Goal: Task Accomplishment & Management: Complete application form

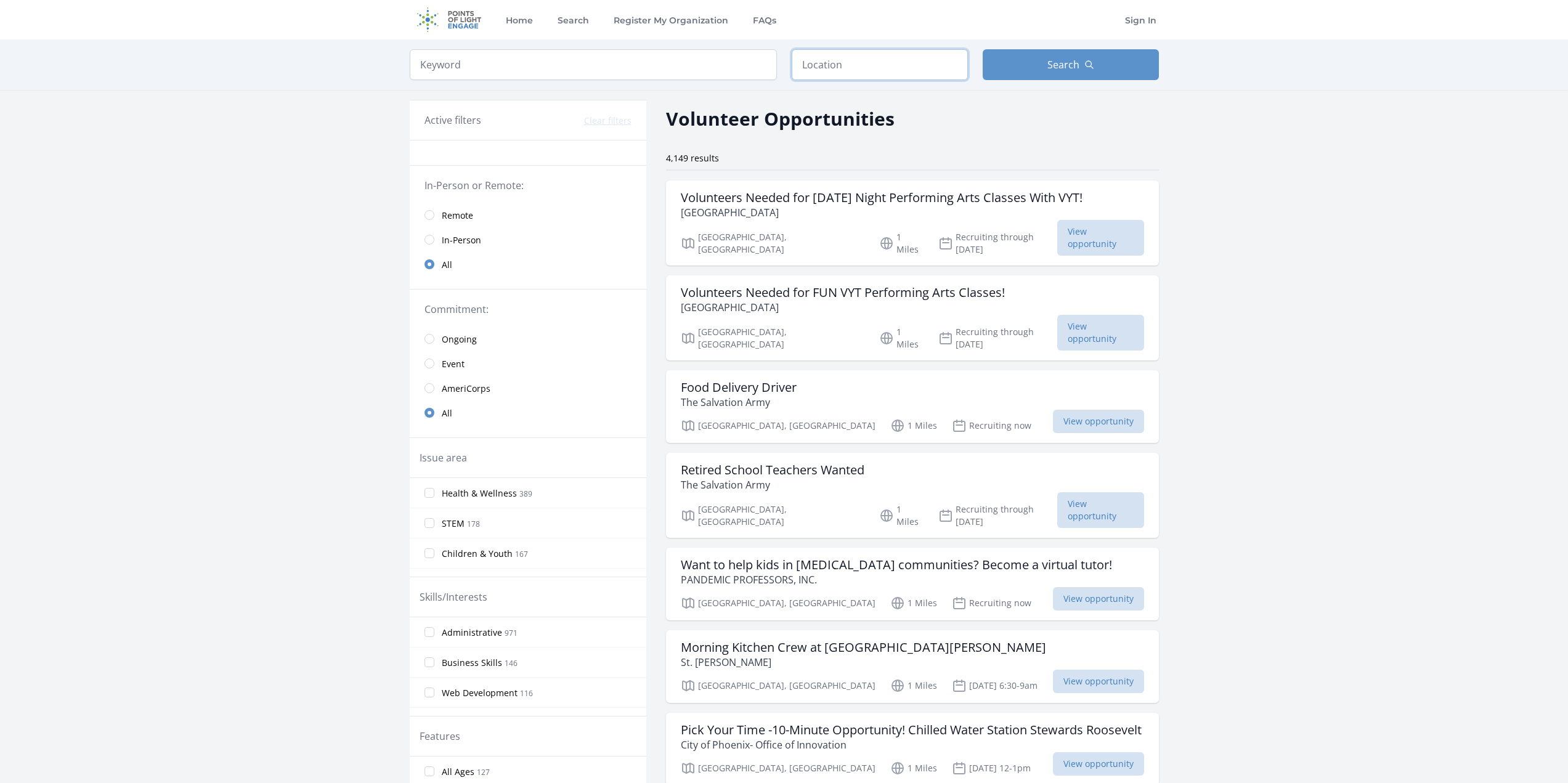
click at [856, 64] on input "text" at bounding box center [879, 65] width 176 height 31
type input "Cave Creek, AZ, USA"
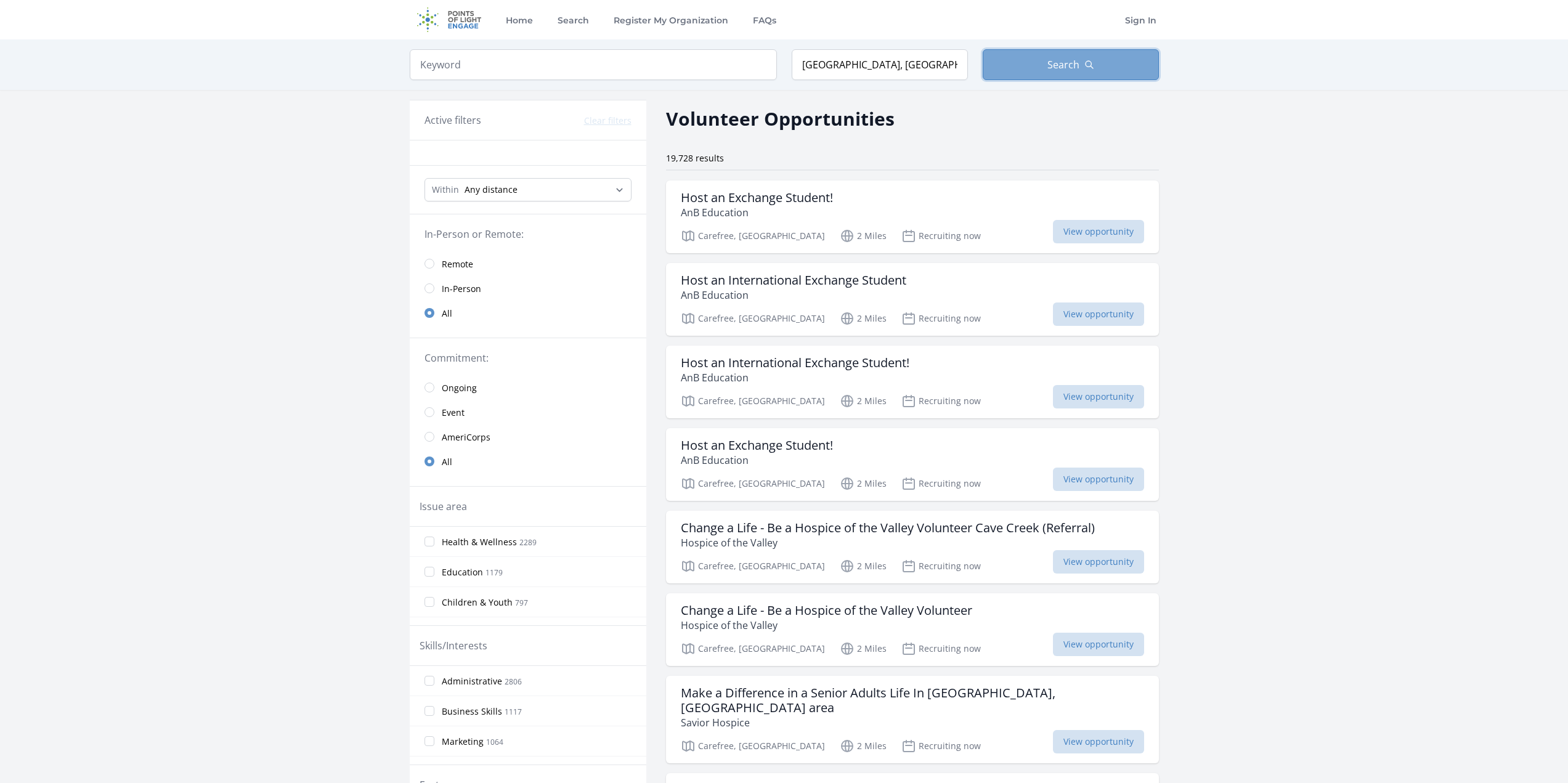
click at [1041, 64] on button "Search" at bounding box center [1071, 65] width 176 height 31
click at [1064, 66] on span "Search" at bounding box center [1063, 65] width 32 height 15
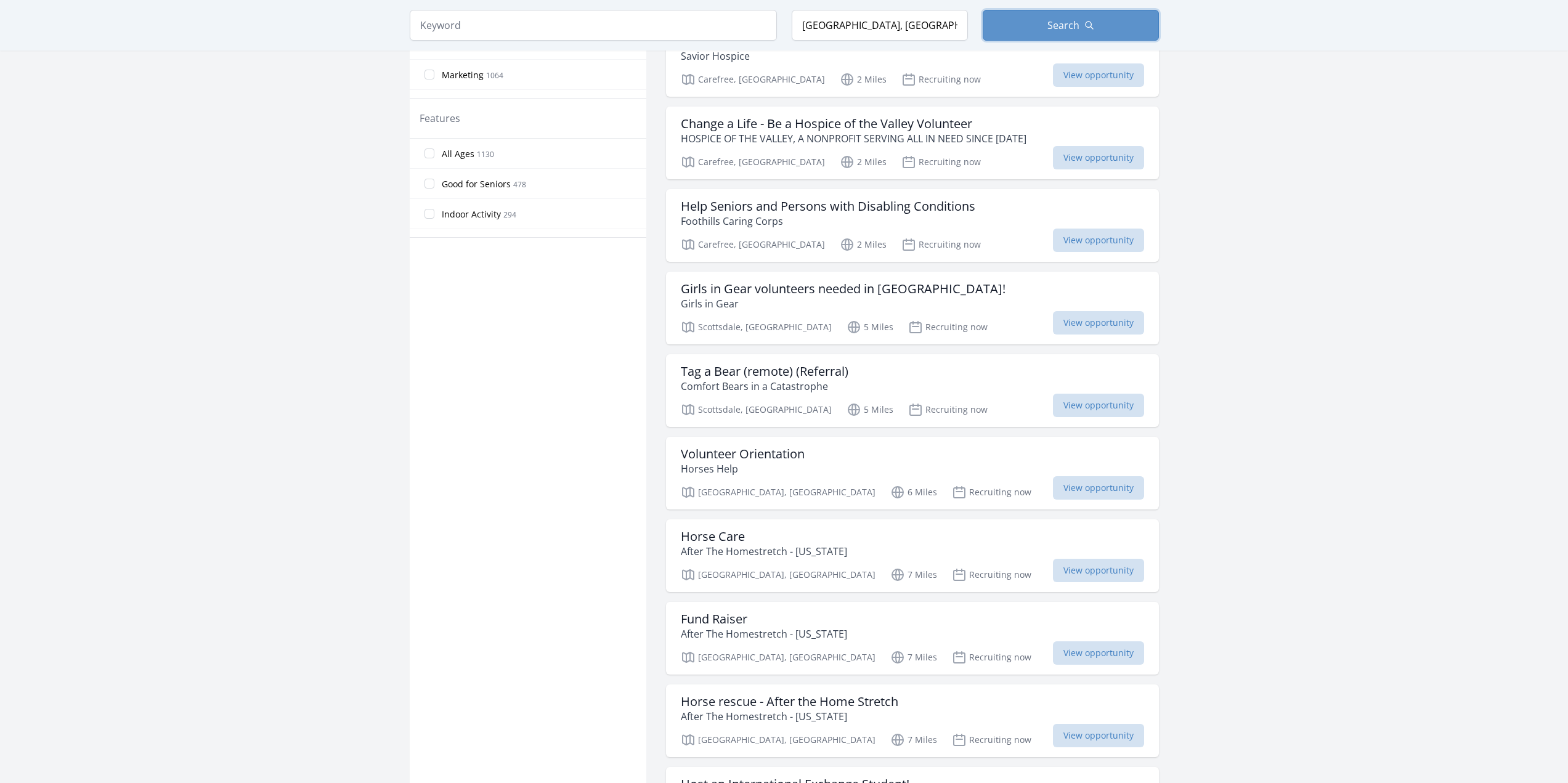
scroll to position [739, 0]
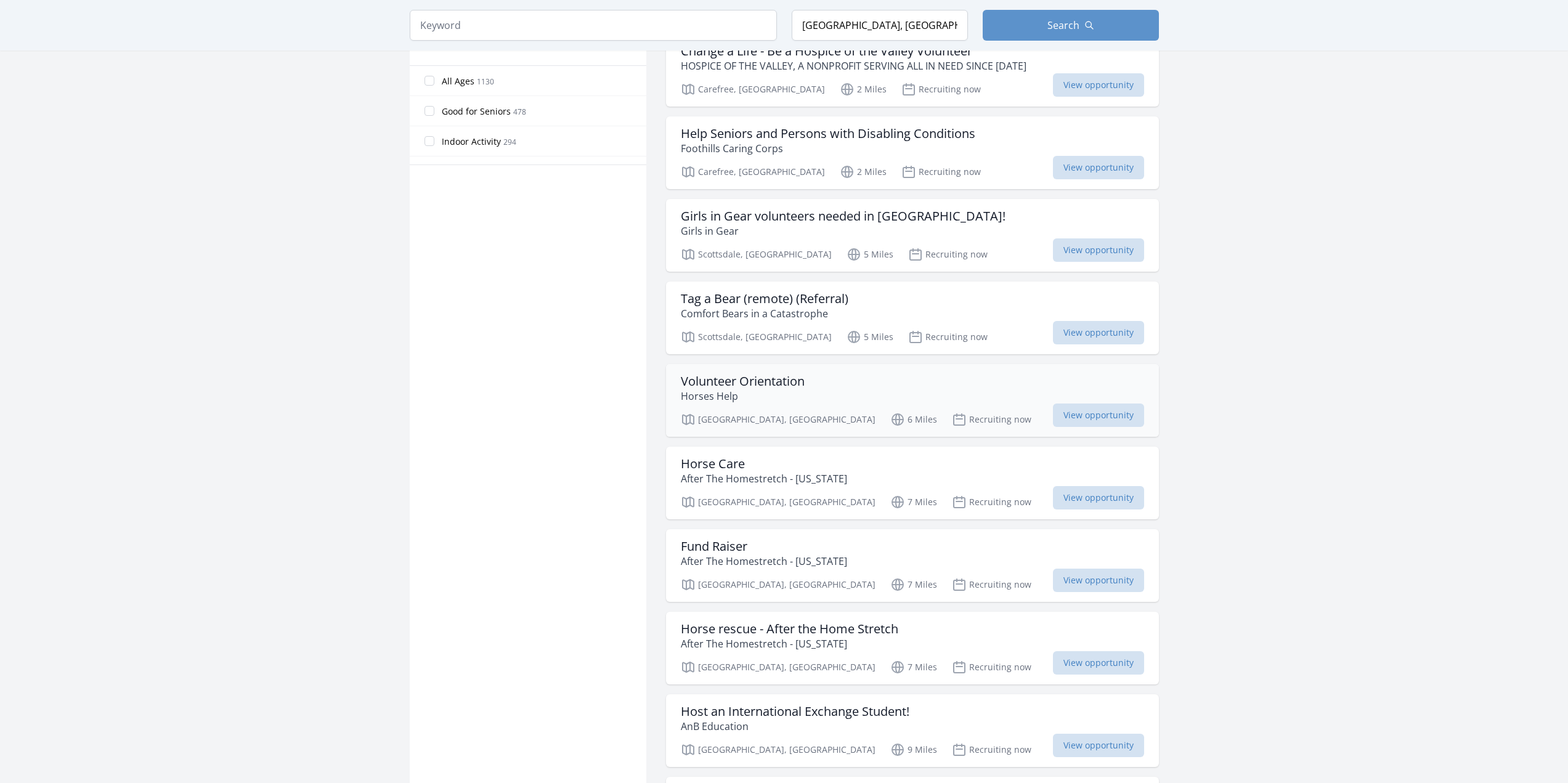
click at [761, 374] on h3 "Volunteer Orientation" at bounding box center [743, 381] width 124 height 15
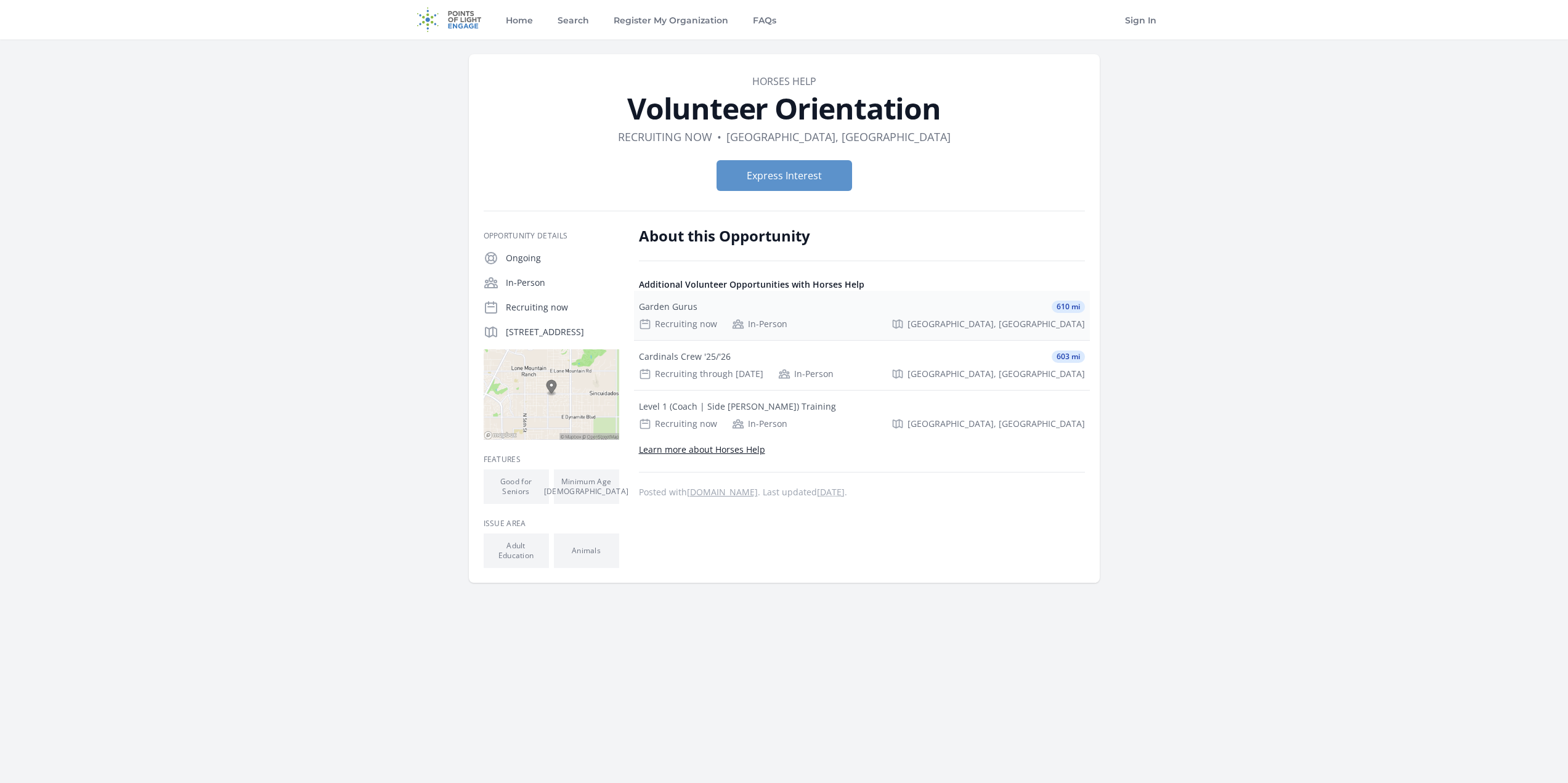
click at [665, 307] on div "Garden Gurus" at bounding box center [668, 307] width 58 height 12
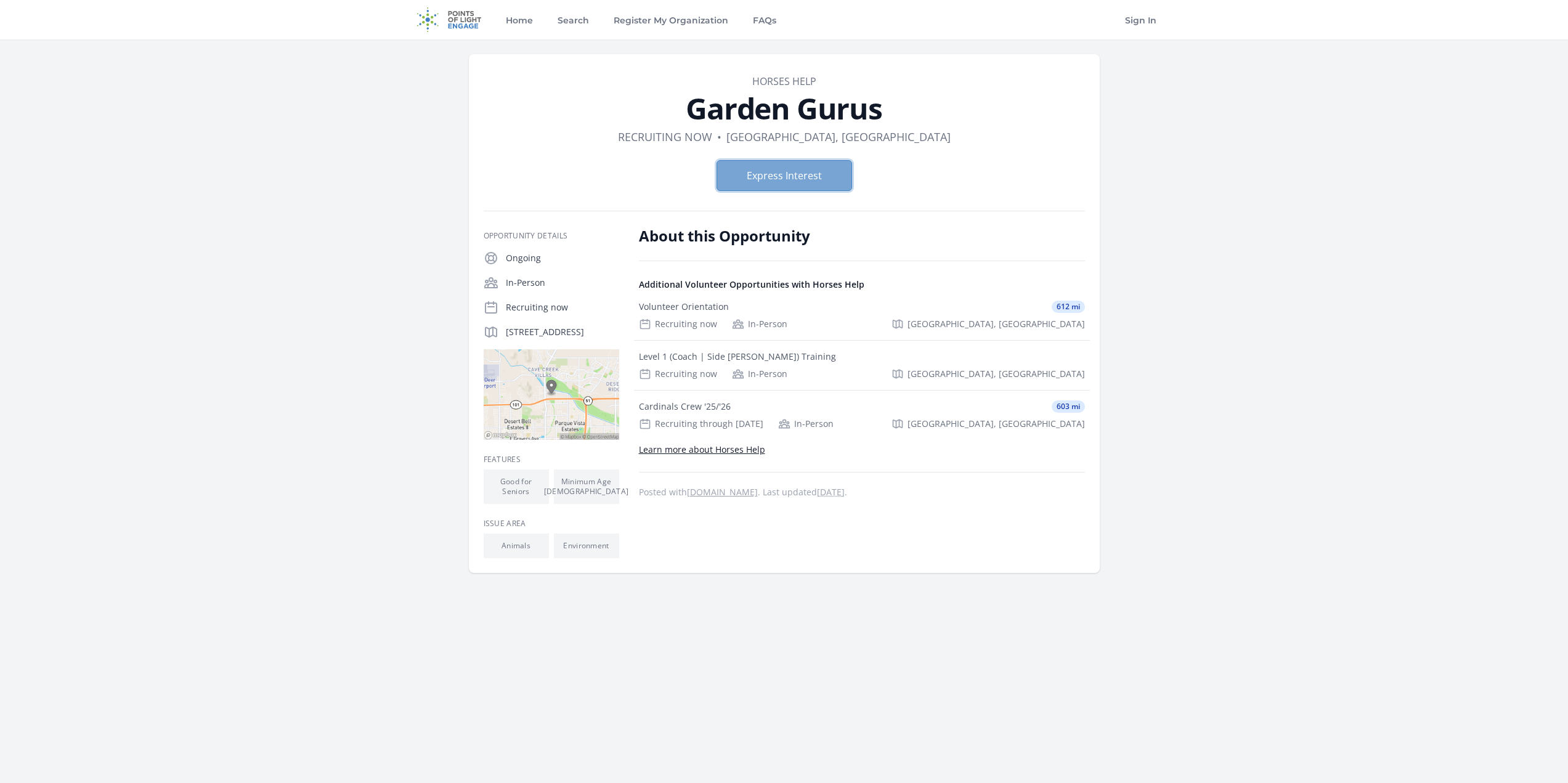
click at [761, 169] on button "Express Interest" at bounding box center [784, 176] width 135 height 31
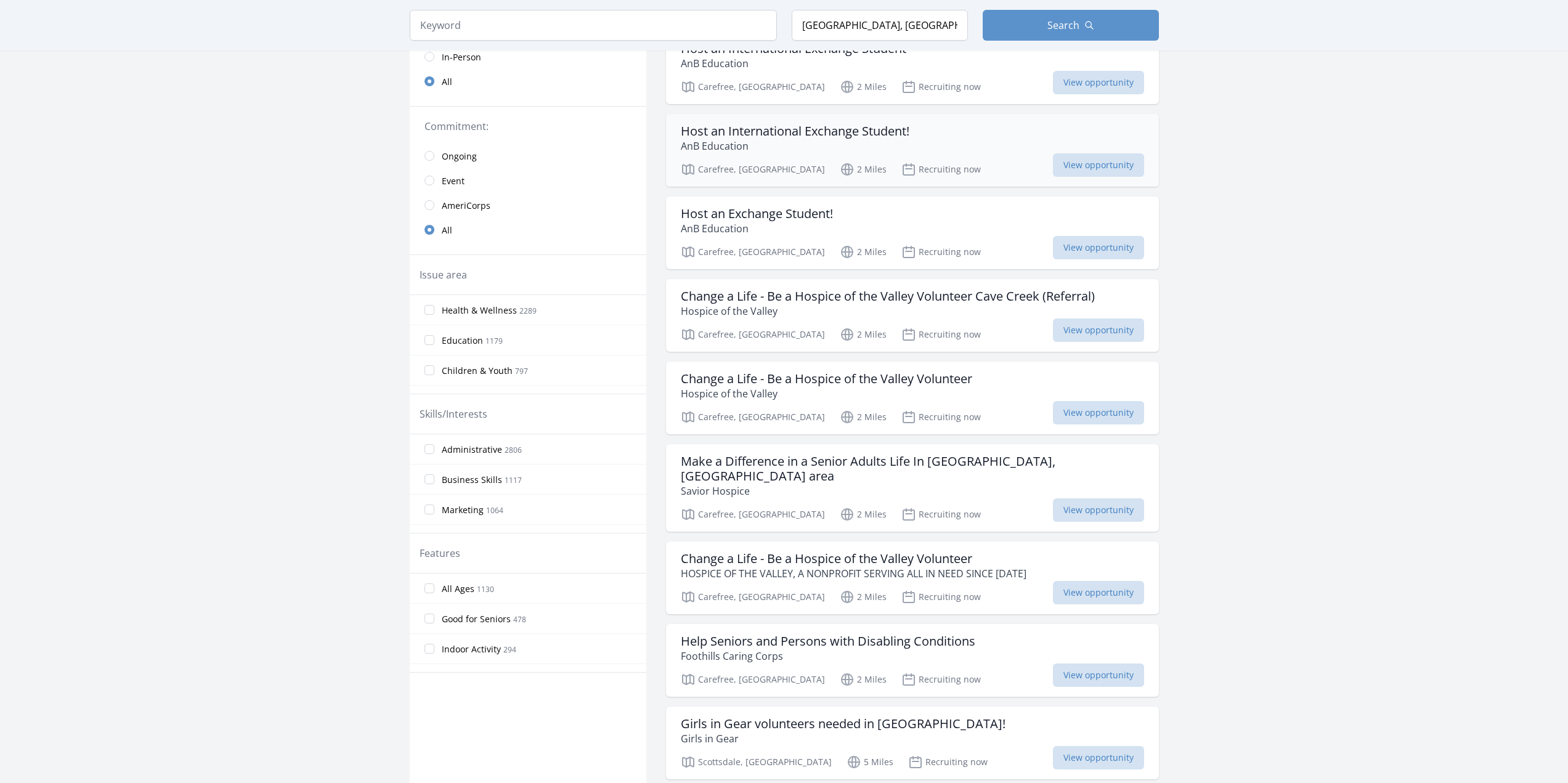
scroll to position [246, 0]
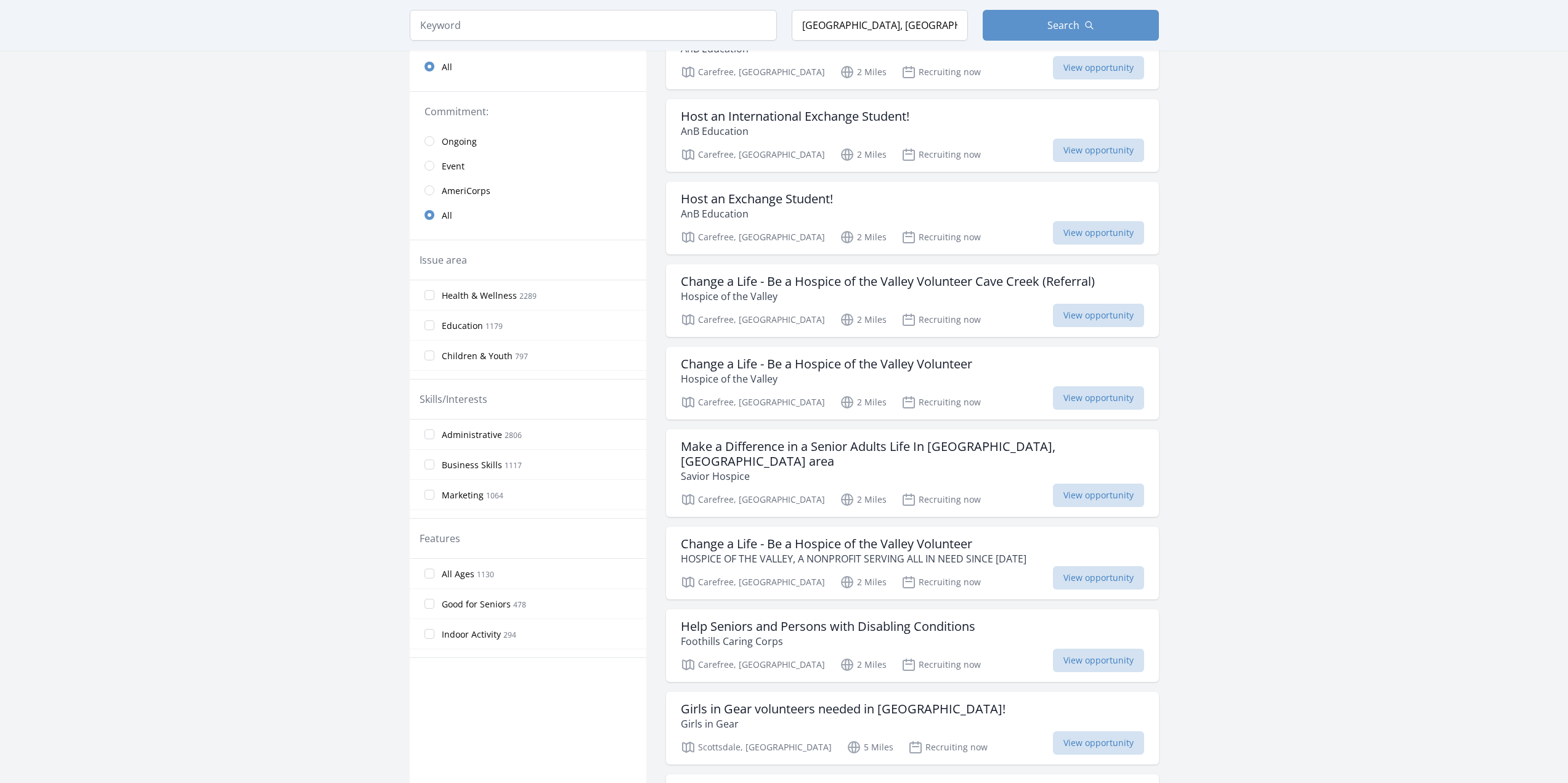
drag, startPoint x: 861, startPoint y: 242, endPoint x: 1320, endPoint y: 426, distance: 494.5
click at [1320, 426] on main "Keyword Location Cave Creek, AZ, USA Search Active filters Clear filters" at bounding box center [784, 725] width 1568 height 1866
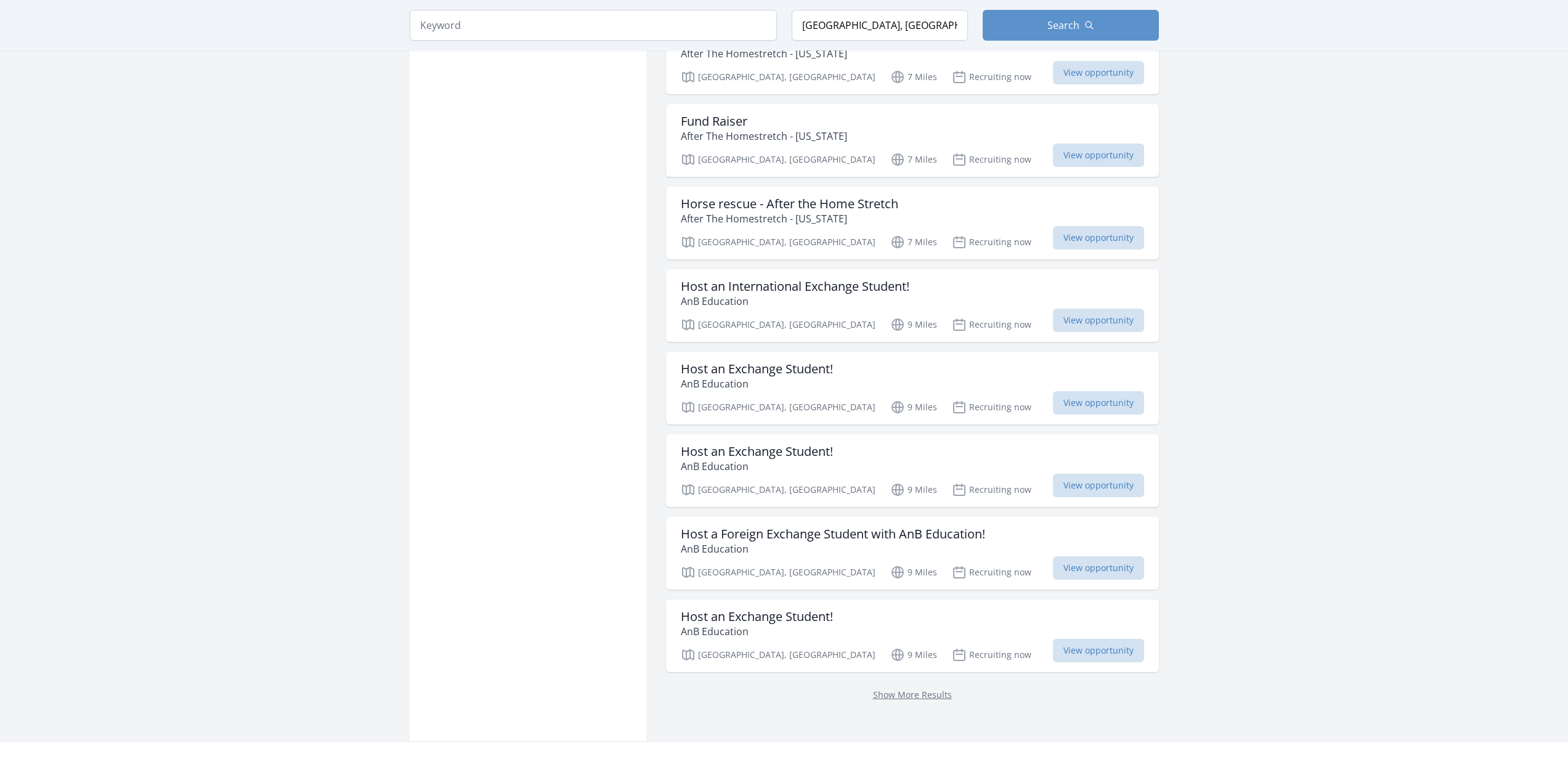
scroll to position [1170, 0]
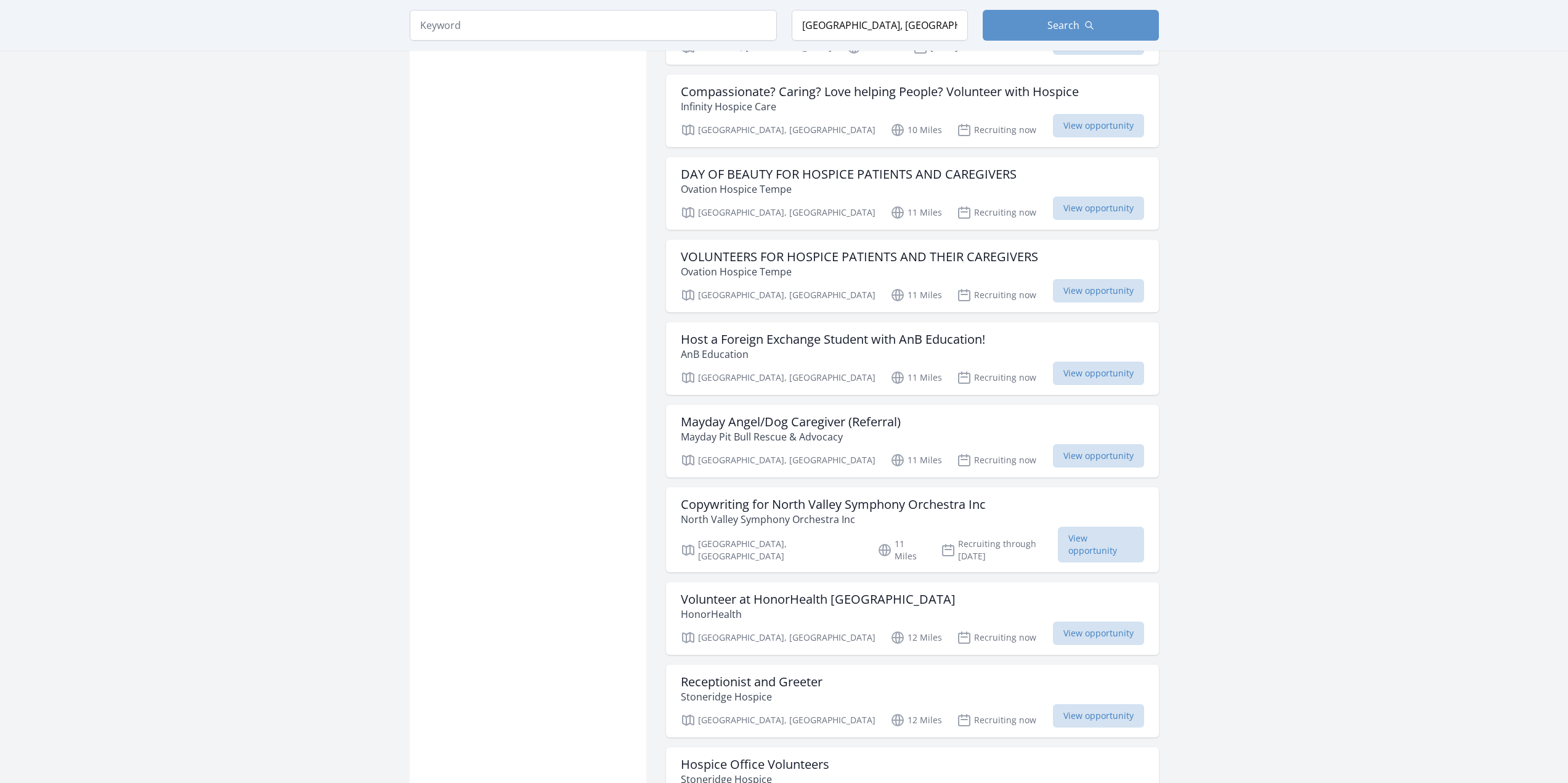
scroll to position [2155, 0]
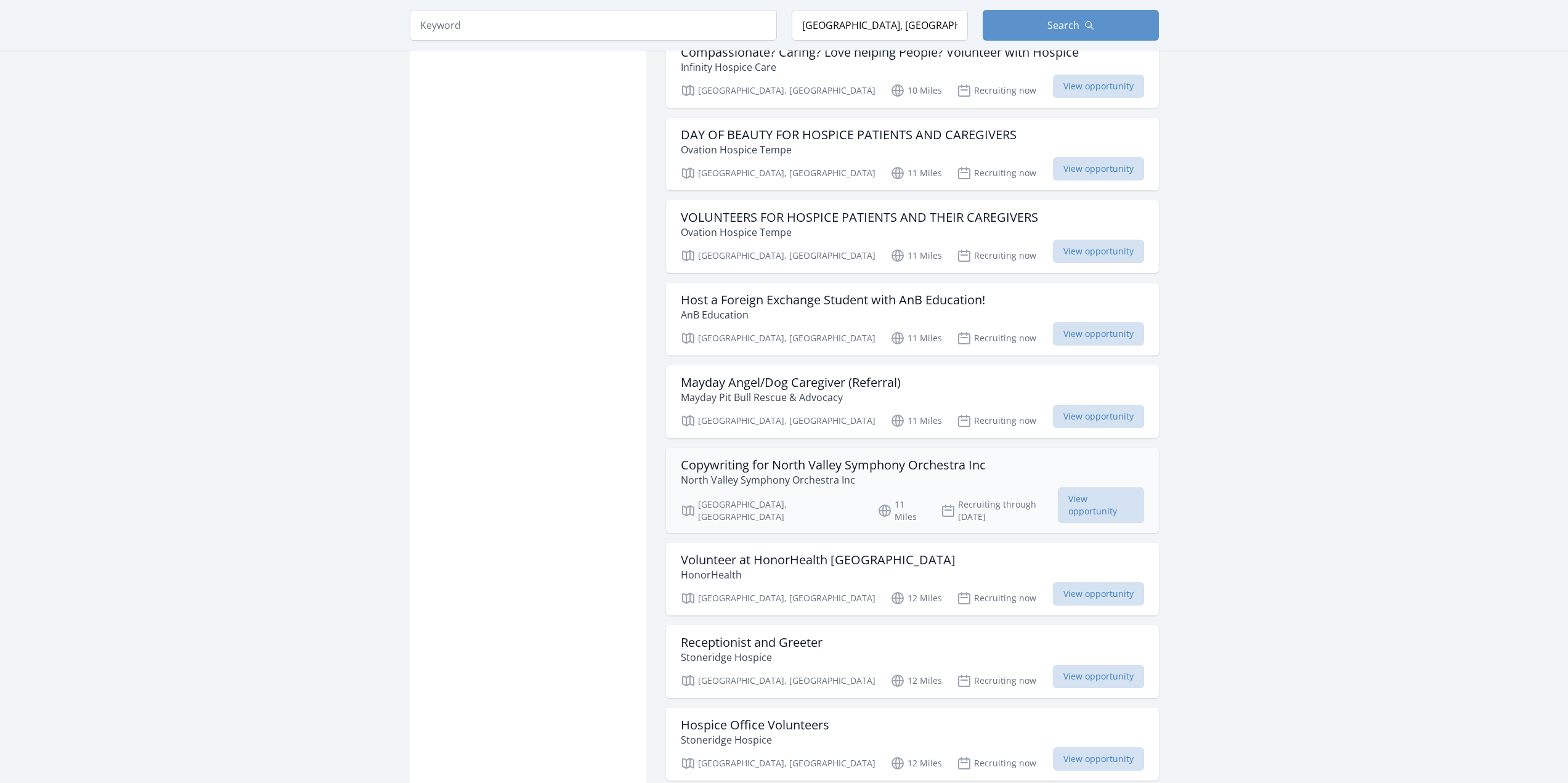
click at [778, 457] on h3 "Copywriting for North Valley Symphony Orchestra Inc" at bounding box center [833, 465] width 305 height 15
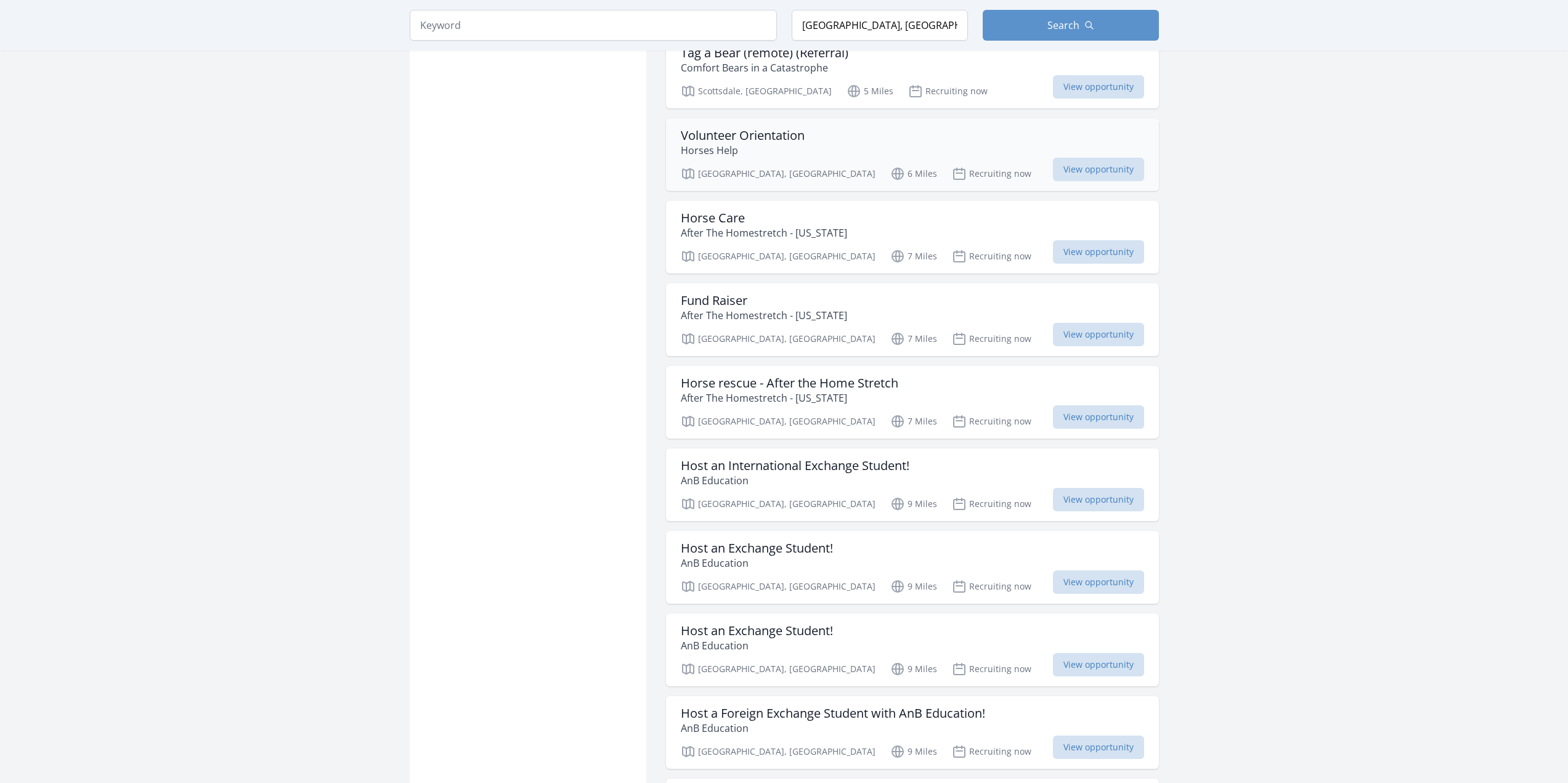
scroll to position [1232, 0]
